Goal: Navigation & Orientation: Find specific page/section

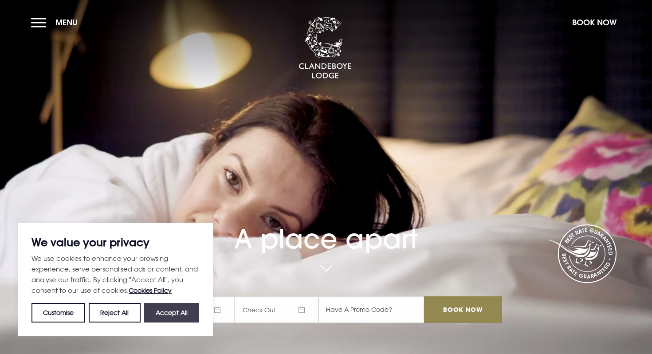
click at [175, 311] on button "Accept All" at bounding box center [171, 313] width 55 height 20
checkbox input "true"
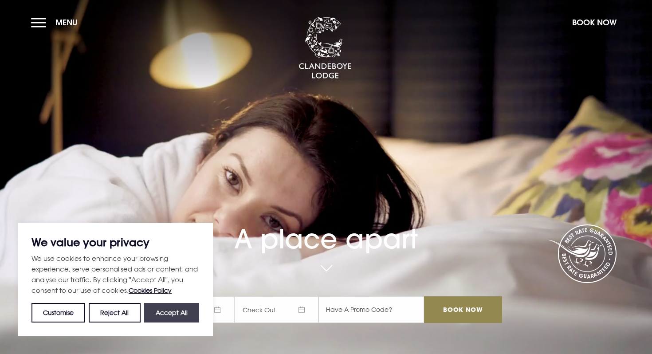
checkbox input "true"
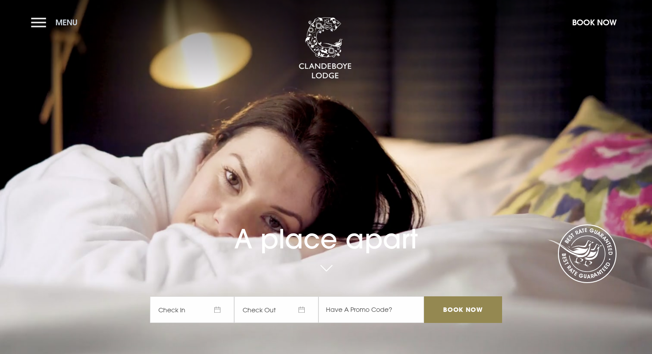
click at [41, 22] on button "Menu" at bounding box center [56, 22] width 51 height 19
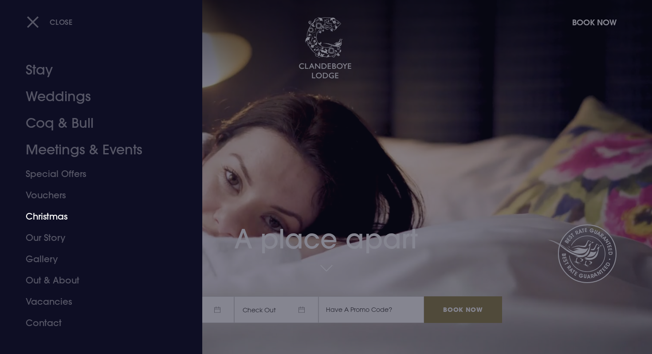
click at [47, 218] on link "Christmas" at bounding box center [96, 216] width 140 height 21
